Goal: Transaction & Acquisition: Purchase product/service

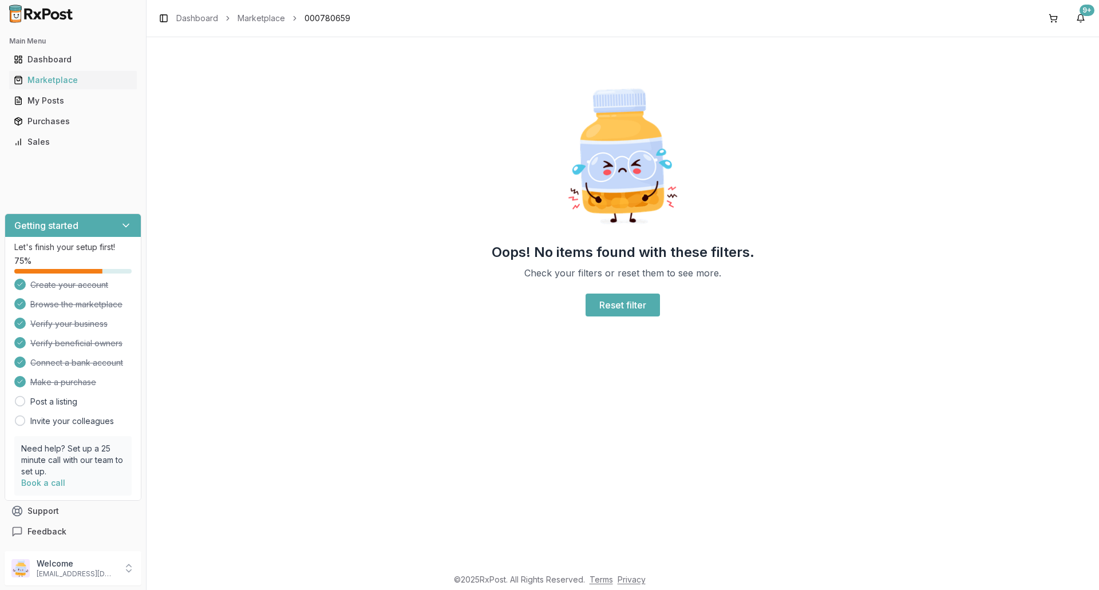
click at [51, 128] on link "Purchases" at bounding box center [73, 121] width 128 height 21
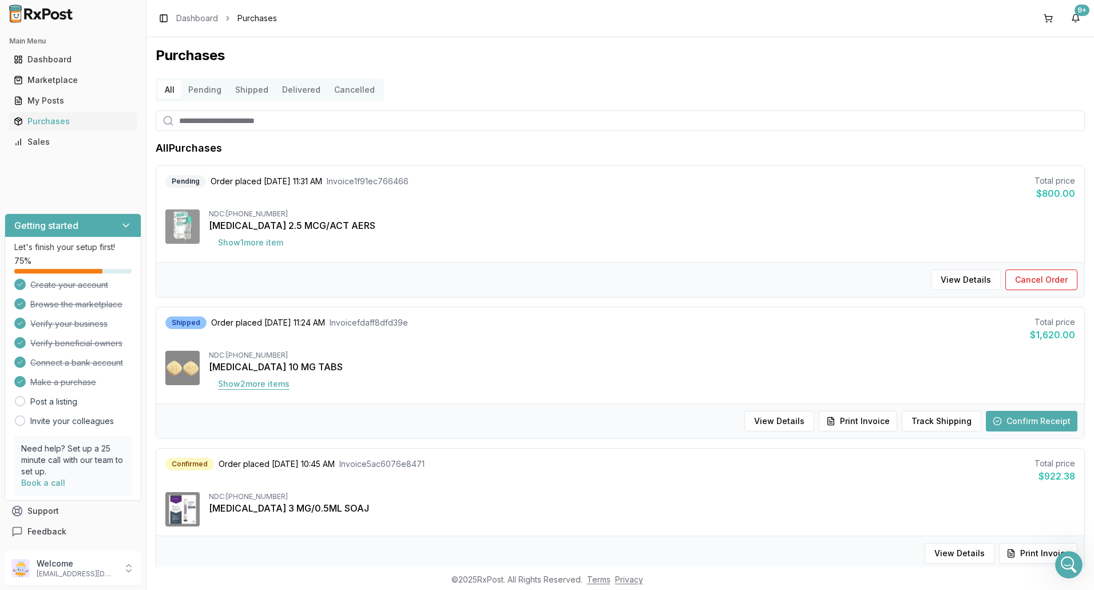
click at [279, 388] on button "Show 2 more item s" at bounding box center [254, 384] width 90 height 21
click at [64, 79] on div "Marketplace" at bounding box center [73, 79] width 118 height 11
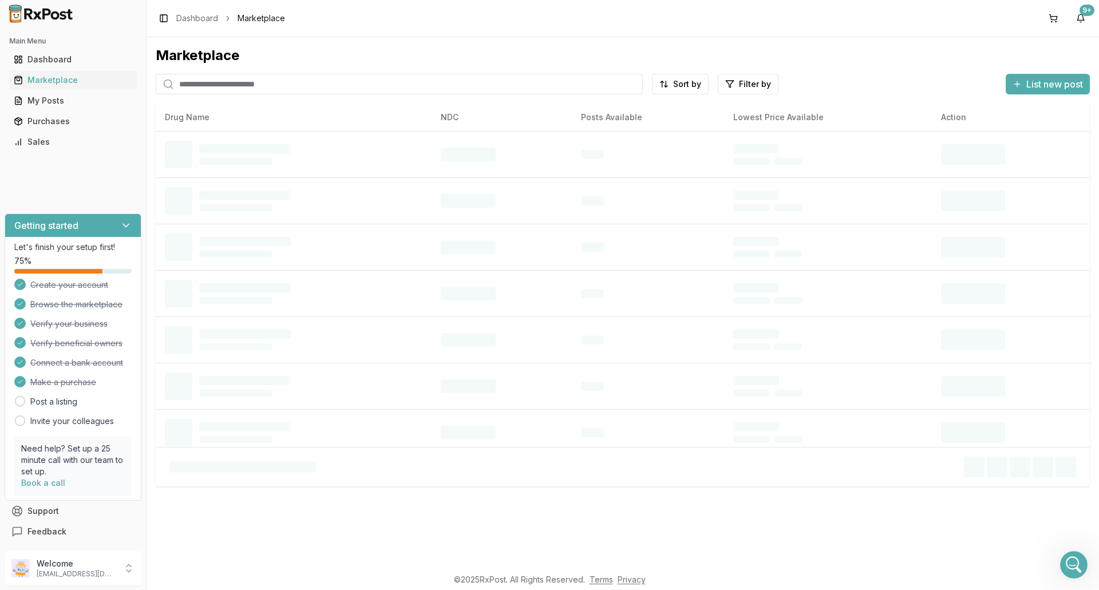
click at [231, 84] on input "search" at bounding box center [399, 84] width 487 height 21
type input "*******"
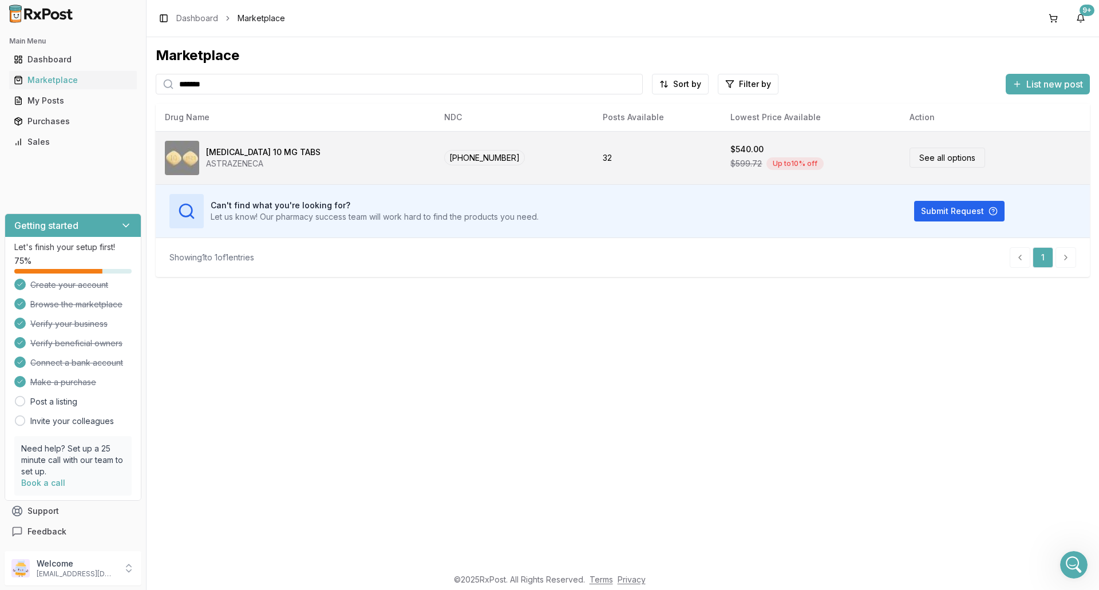
click at [325, 147] on div "[MEDICAL_DATA] 10 MG TABS ASTRAZENECA" at bounding box center [295, 158] width 261 height 34
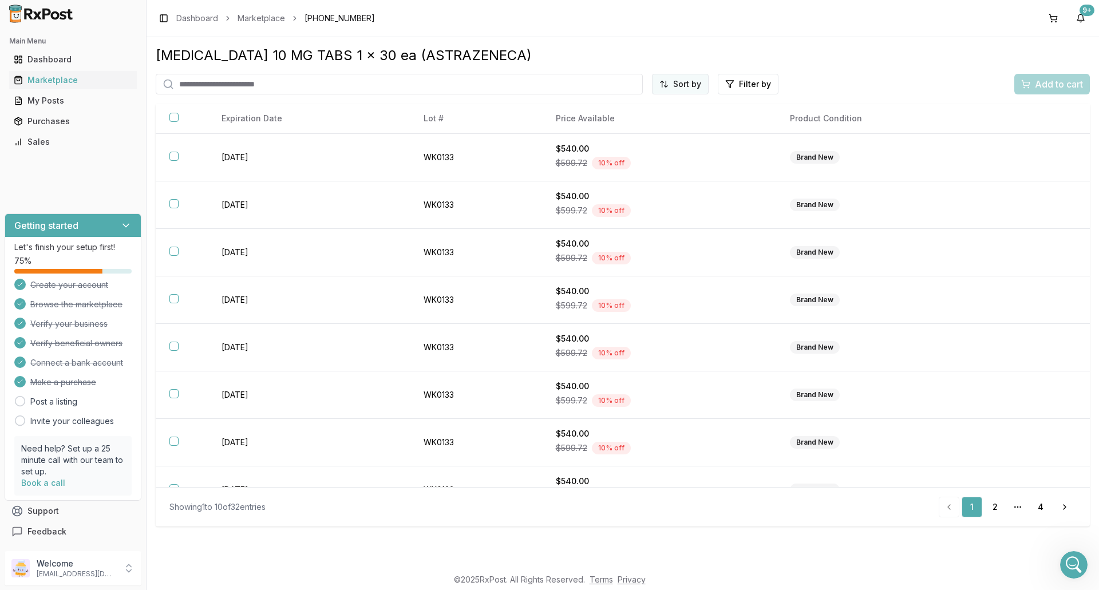
click at [693, 92] on html "Main Menu Dashboard Marketplace My Posts Purchases Sales Getting started Let's …" at bounding box center [549, 295] width 1099 height 590
click at [681, 124] on div "Price (Low to High)" at bounding box center [652, 127] width 109 height 18
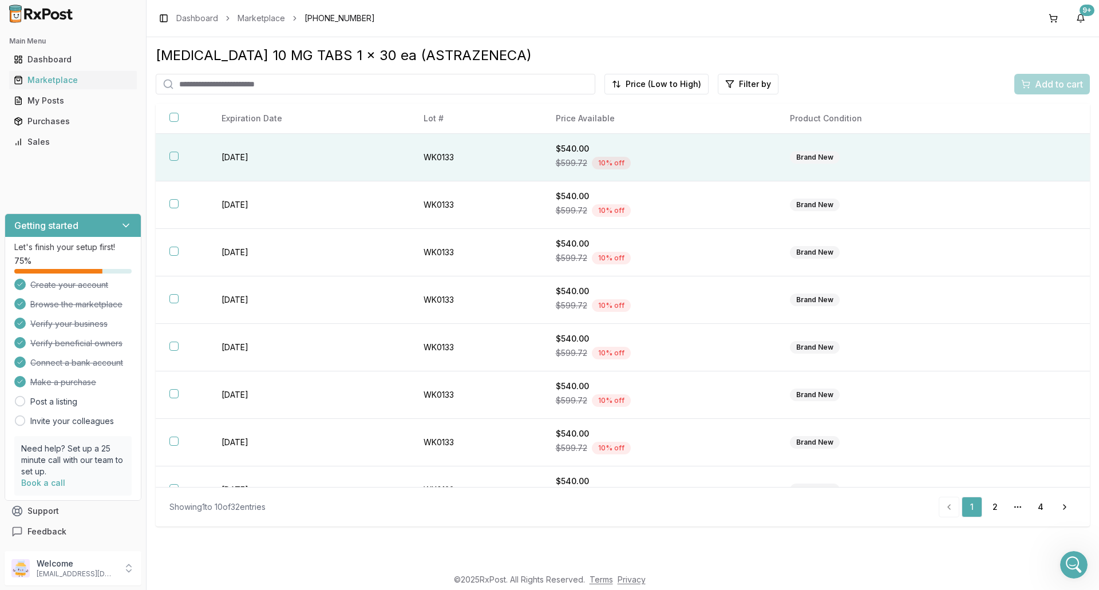
click at [666, 161] on div "$599.72 10 % off" at bounding box center [659, 163] width 207 height 17
click at [1074, 83] on span "Add to cart" at bounding box center [1059, 84] width 48 height 14
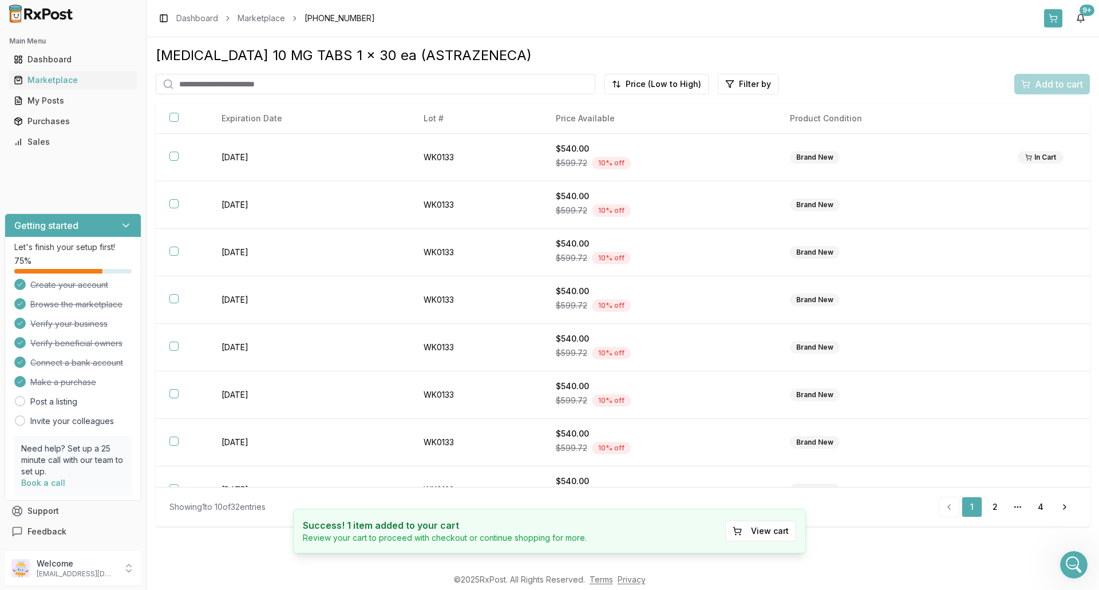
click at [1054, 15] on button at bounding box center [1053, 18] width 18 height 18
